Goal: Find specific page/section: Find specific page/section

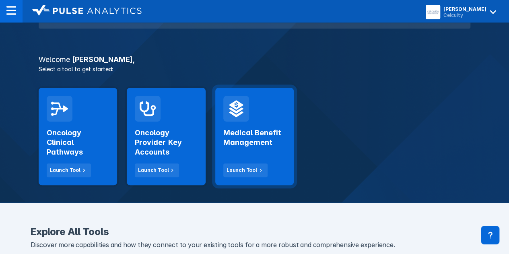
scroll to position [121, 0]
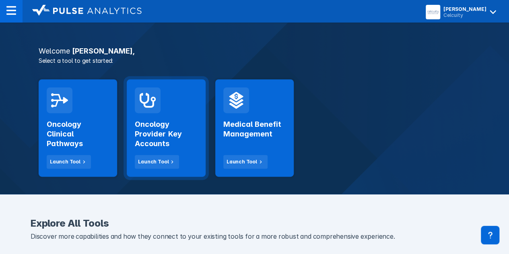
click at [153, 145] on h2 "Oncology Provider Key Accounts" at bounding box center [166, 133] width 62 height 29
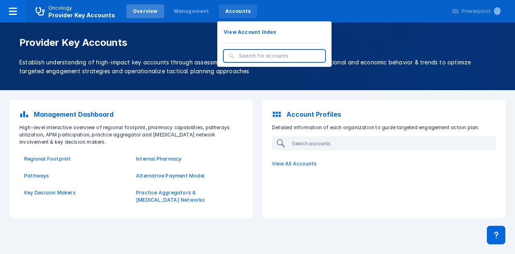
click at [231, 15] on div "Accounts" at bounding box center [238, 11] width 39 height 14
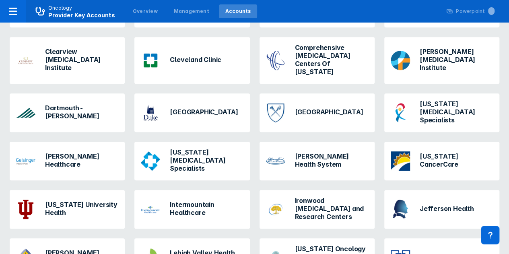
scroll to position [14, 0]
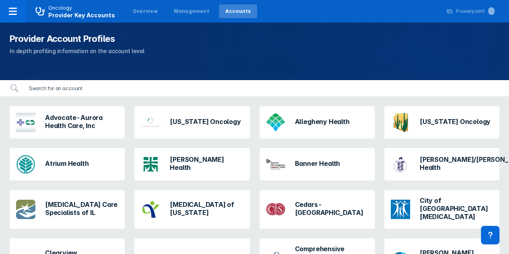
click at [55, 87] on input "search" at bounding box center [261, 88] width 475 height 16
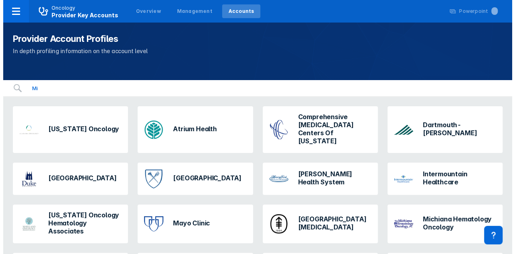
scroll to position [0, 0]
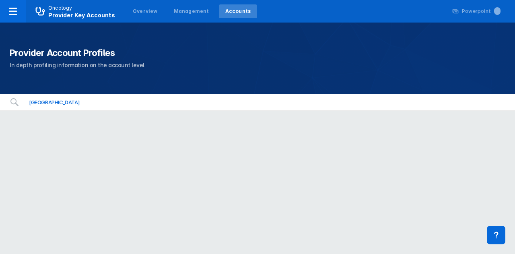
type input "[GEOGRAPHIC_DATA]"
